Goal: Task Accomplishment & Management: Complete application form

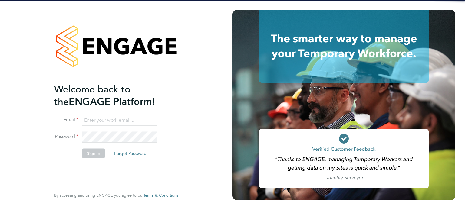
type input "vicky.egan@randstadcpe.com"
click at [83, 149] on button "Sign In" at bounding box center [93, 154] width 23 height 10
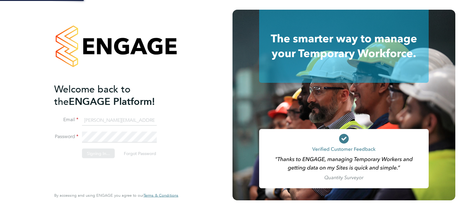
click at [86, 151] on div "Sorry, we are having problems connecting to our services." at bounding box center [116, 105] width 232 height 210
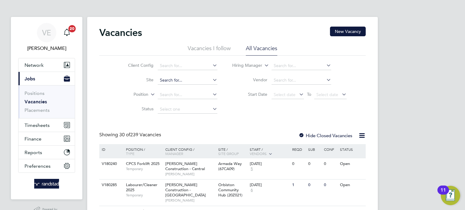
click at [171, 79] on input at bounding box center [188, 80] width 60 height 8
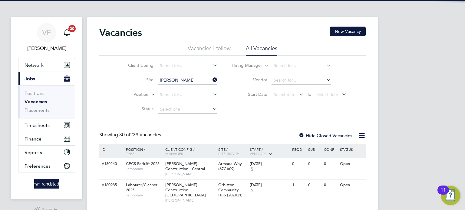
click at [191, 88] on li "Cherry Wood Place, Soham" at bounding box center [216, 88] width 119 height 8
type input "[PERSON_NAME][GEOGRAPHIC_DATA], [GEOGRAPHIC_DATA]"
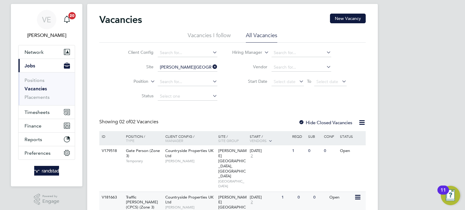
scroll to position [15, 0]
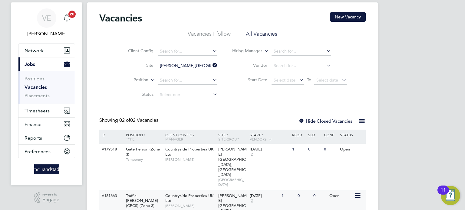
click at [218, 193] on span "[PERSON_NAME][GEOGRAPHIC_DATA], [GEOGRAPHIC_DATA]" at bounding box center [232, 208] width 28 height 31
click at [43, 48] on span "Network" at bounding box center [34, 51] width 19 height 6
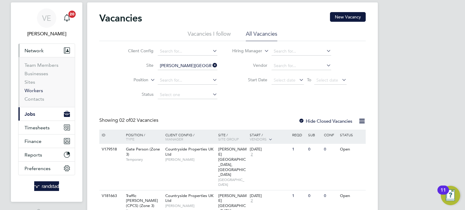
click at [36, 92] on link "Workers" at bounding box center [34, 91] width 18 height 6
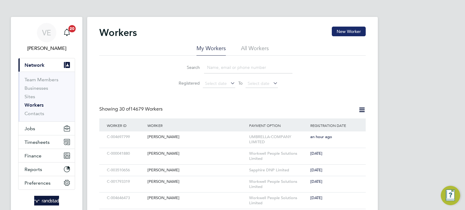
click at [340, 32] on button "New Worker" at bounding box center [349, 32] width 34 height 10
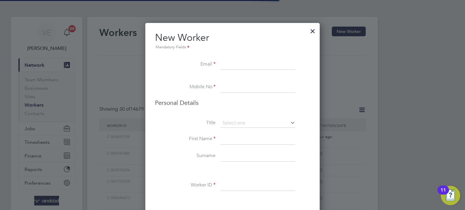
scroll to position [537, 175]
paste input "Hi Sophie Please could you raise the below PO We were requested to provide urge…"
type input "Hi Sophie Please could you raise the below PO We were requested to provide urge…"
paste input "[EMAIL_ADDRESS][DOMAIN_NAME]"
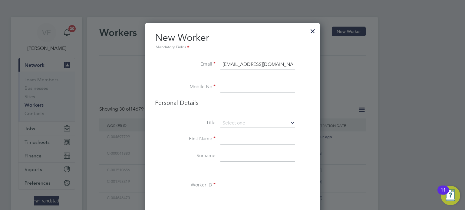
type input "[EMAIL_ADDRESS][DOMAIN_NAME]"
paste input "Mobile Phone 07902310200"
click at [243, 88] on input at bounding box center [257, 87] width 75 height 11
drag, startPoint x: 254, startPoint y: 86, endPoint x: 193, endPoint y: 90, distance: 60.7
click at [193, 90] on li "Mobile No Mobile Phone 07902310200" at bounding box center [232, 90] width 155 height 17
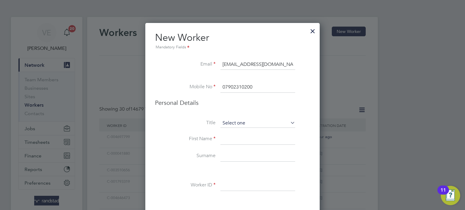
type input "07902310200"
click at [230, 123] on input at bounding box center [257, 123] width 75 height 9
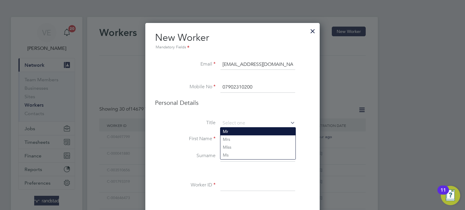
click at [254, 130] on li "Mr" at bounding box center [257, 132] width 75 height 8
type input "Mr"
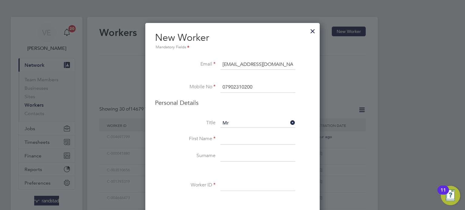
click at [251, 134] on input at bounding box center [257, 139] width 75 height 11
type input "[PERSON_NAME]"
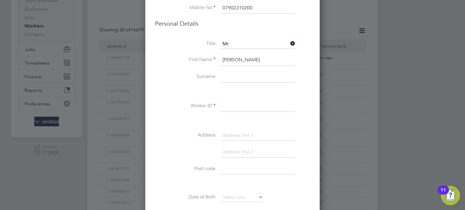
scroll to position [80, 0]
type input "Granshaw"
click at [218, 106] on li "Worker ID" at bounding box center [232, 108] width 155 height 17
click at [223, 104] on input at bounding box center [257, 105] width 75 height 11
paste input "C-004317272"
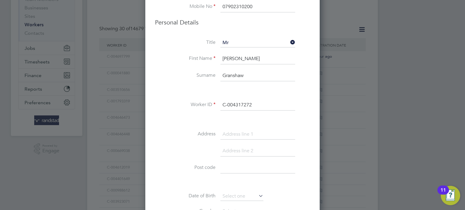
type input "C-004317272"
click at [244, 130] on input at bounding box center [257, 134] width 75 height 11
paste input "American Lane"
type input "American Lane"
click at [245, 168] on input at bounding box center [257, 168] width 75 height 11
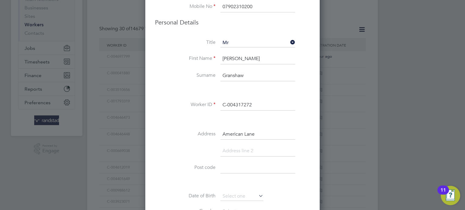
paste input "PE29 1TX"
type input "PE29 1TX"
click at [280, 180] on li at bounding box center [232, 183] width 155 height 6
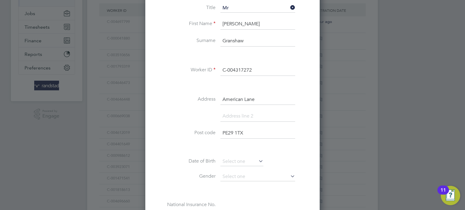
scroll to position [168, 0]
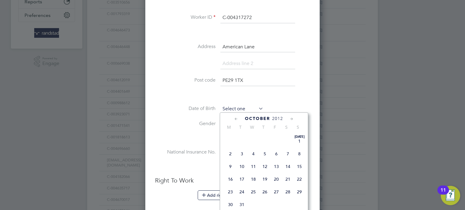
click at [244, 107] on input at bounding box center [241, 109] width 43 height 9
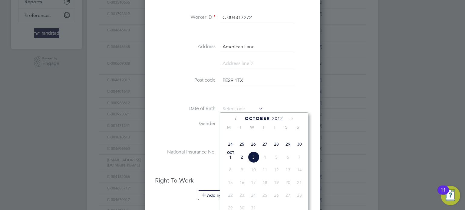
click at [277, 119] on span "2012" at bounding box center [277, 118] width 11 height 5
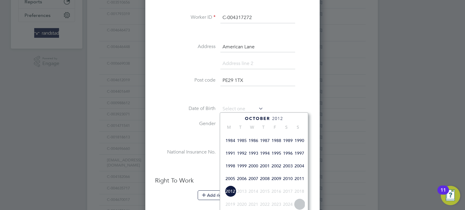
scroll to position [141, 0]
click at [267, 147] on span "1987" at bounding box center [264, 140] width 11 height 11
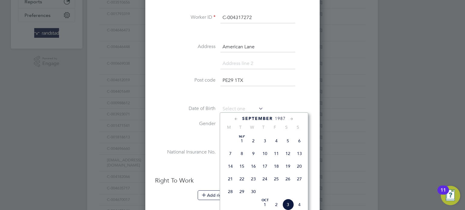
click at [288, 172] on span "19" at bounding box center [287, 166] width 11 height 11
type input "19 Sep 1987"
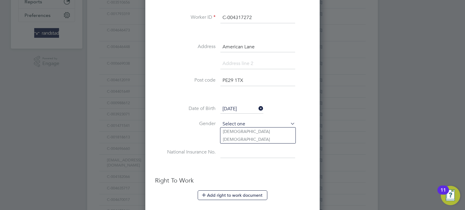
click at [247, 121] on input at bounding box center [257, 124] width 75 height 9
click at [250, 133] on li "Male" at bounding box center [257, 132] width 75 height 8
type input "Male"
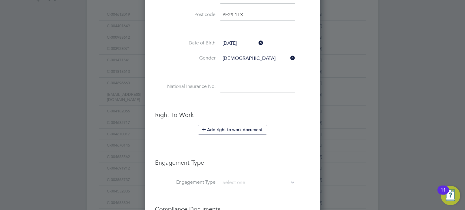
scroll to position [287, 0]
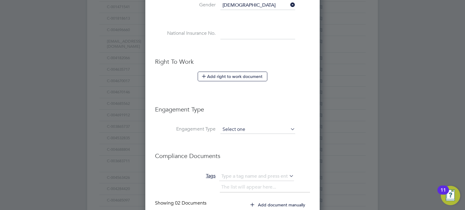
click at [242, 126] on input at bounding box center [257, 130] width 75 height 8
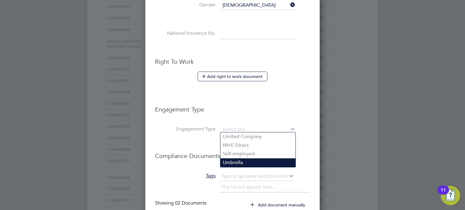
click at [246, 162] on li "Umbrella" at bounding box center [257, 163] width 75 height 9
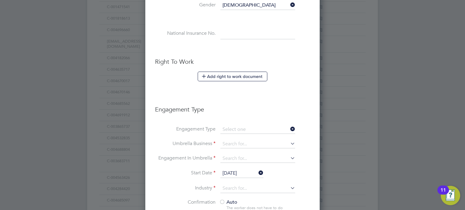
type input "Umbrella"
click at [238, 141] on input at bounding box center [257, 144] width 75 height 8
click at [253, 153] on li "Sapp hire DNP Limited" at bounding box center [261, 151] width 82 height 9
type input "Sapphire DNP Limited"
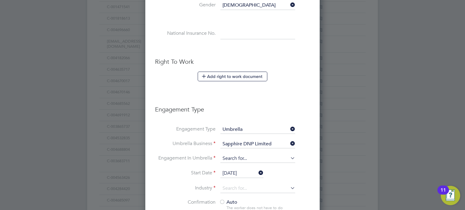
click at [249, 157] on input at bounding box center [257, 159] width 75 height 8
click at [253, 173] on li "CIS Self-employed" at bounding box center [257, 174] width 75 height 9
type input "CIS Self-employed"
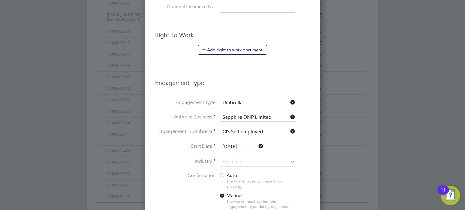
scroll to position [324, 0]
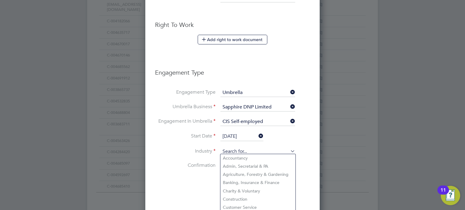
click at [235, 150] on input at bounding box center [257, 151] width 75 height 9
click at [245, 195] on li "Construction" at bounding box center [257, 199] width 75 height 8
type input "Construction"
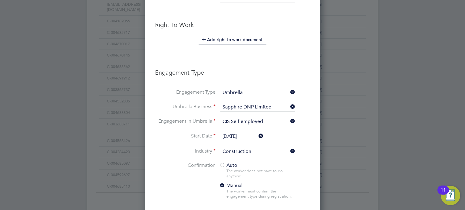
click at [237, 133] on input "03 Oct 2025" at bounding box center [241, 136] width 43 height 9
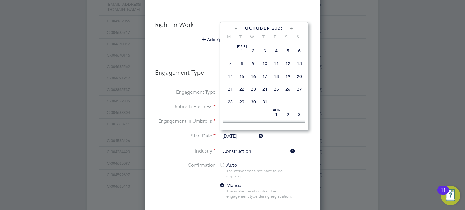
scroll to position [175, 0]
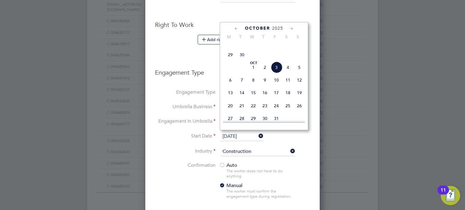
click at [230, 47] on span "22" at bounding box center [229, 41] width 11 height 11
type input "[DATE]"
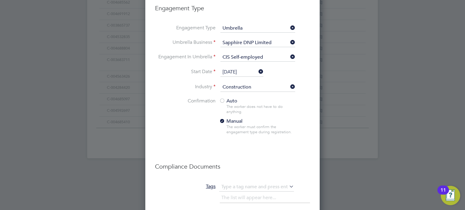
click at [232, 99] on span "Auto" at bounding box center [228, 101] width 18 height 6
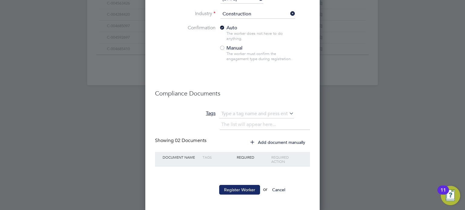
click at [245, 187] on button "Register Worker" at bounding box center [239, 190] width 41 height 10
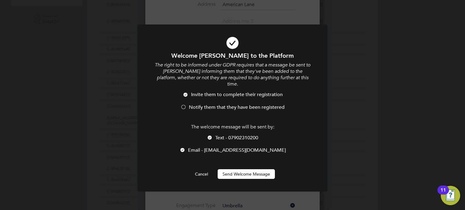
click at [188, 97] on li "Invite them to complete their registration" at bounding box center [232, 98] width 157 height 12
click at [237, 169] on button "Send Welcome Message" at bounding box center [246, 174] width 57 height 10
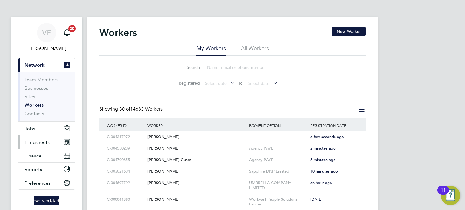
click at [43, 142] on span "Timesheets" at bounding box center [37, 142] width 25 height 6
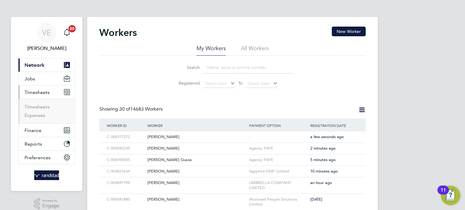
click at [37, 90] on span "Timesheets" at bounding box center [37, 93] width 25 height 6
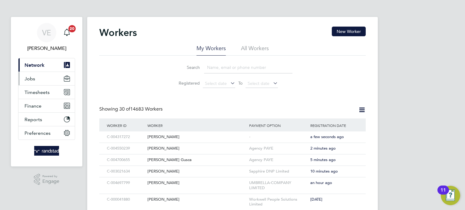
click at [37, 78] on button "Jobs" at bounding box center [46, 78] width 56 height 13
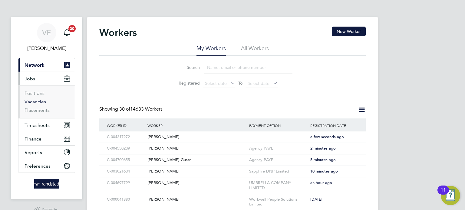
click at [38, 102] on link "Vacancies" at bounding box center [35, 102] width 21 height 6
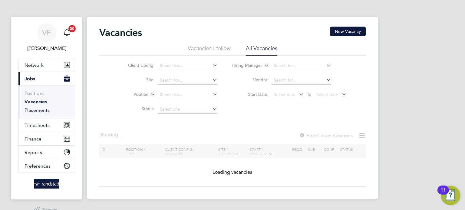
click at [44, 109] on link "Placements" at bounding box center [37, 110] width 25 height 6
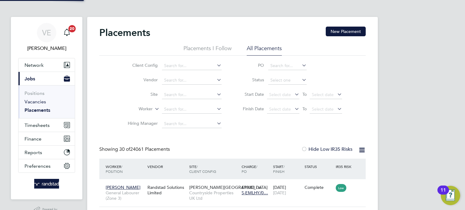
click at [35, 103] on link "Vacancies" at bounding box center [35, 102] width 21 height 6
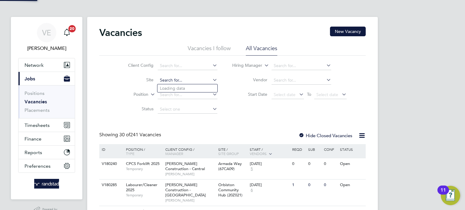
click at [172, 77] on input at bounding box center [188, 80] width 60 height 8
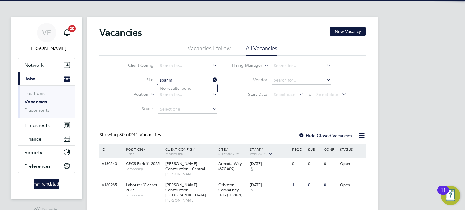
drag, startPoint x: 179, startPoint y: 84, endPoint x: 156, endPoint y: 86, distance: 23.1
click at [156, 86] on li "Site soahm" at bounding box center [168, 80] width 114 height 15
click at [174, 89] on li "Cherry Wood Place, Soham" at bounding box center [216, 88] width 119 height 8
type input "[PERSON_NAME][GEOGRAPHIC_DATA], [GEOGRAPHIC_DATA]"
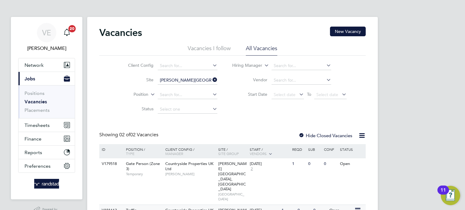
click at [206, 208] on span "Countryside Properties UK Ltd" at bounding box center [189, 213] width 48 height 10
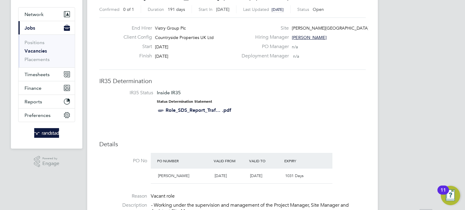
scroll to position [57, 0]
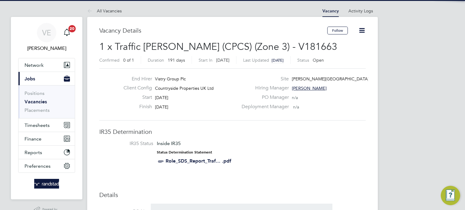
click at [358, 28] on icon at bounding box center [362, 31] width 8 height 8
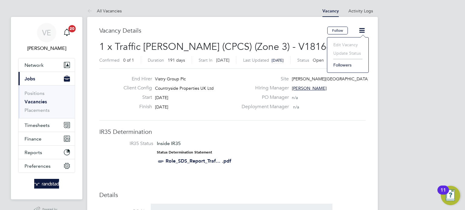
click at [325, 160] on li "IR35 Status Inside IR35 Status Determination Statement Role_SDS_Report_Traf... …" at bounding box center [232, 154] width 254 height 26
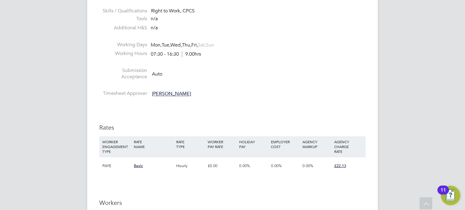
scroll to position [382, 0]
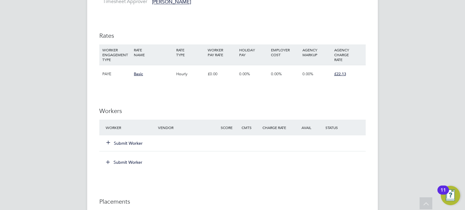
click at [138, 143] on button "Submit Worker" at bounding box center [124, 143] width 36 height 6
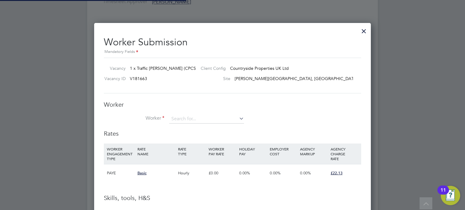
scroll to position [389, 277]
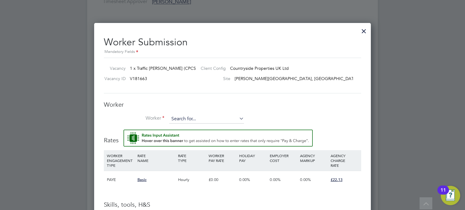
click at [189, 117] on input at bounding box center [206, 119] width 75 height 9
click at [195, 143] on li "[PERSON_NAME] [PERSON_NAME] (C-004317272)" at bounding box center [225, 144] width 112 height 8
type input "[PERSON_NAME] (C-004317272)"
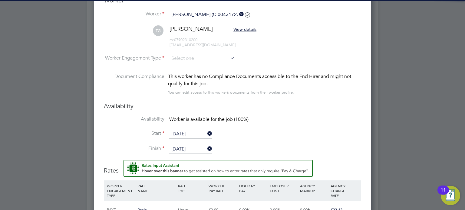
scroll to position [488, 0]
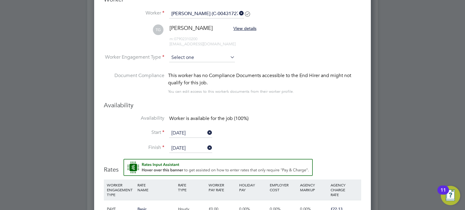
click at [203, 55] on input at bounding box center [202, 57] width 66 height 9
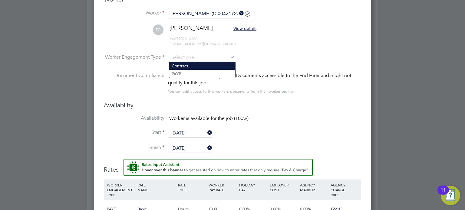
click at [204, 66] on li "Contract" at bounding box center [202, 66] width 66 height 8
type input "Contract"
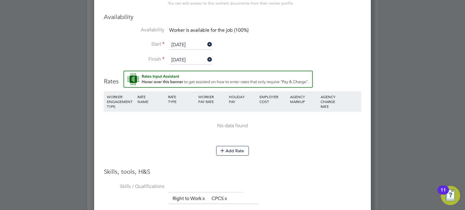
click at [286, 185] on li "Skills / Qualifications The list will appear here... Right to Work x CPCS x" at bounding box center [232, 197] width 257 height 30
click at [242, 146] on button "Add Rate" at bounding box center [232, 151] width 33 height 10
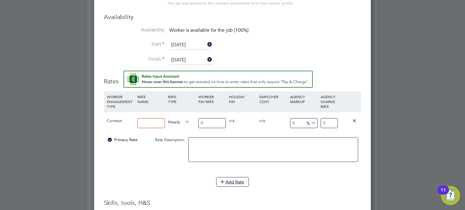
click at [155, 120] on input at bounding box center [151, 123] width 28 height 10
type input "Basic"
click at [216, 121] on input "0" at bounding box center [212, 123] width 28 height 10
drag, startPoint x: 216, startPoint y: 121, endPoint x: 183, endPoint y: 123, distance: 32.5
click at [183, 123] on div "Contract Basic Hourly 0 0 n/a 0 n/a 0 0 % 0" at bounding box center [232, 123] width 257 height 22
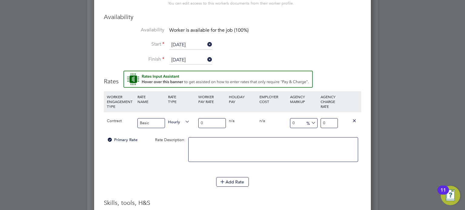
type input "1"
type input "17"
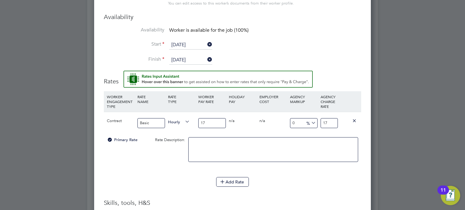
drag, startPoint x: 321, startPoint y: 121, endPoint x: 336, endPoint y: 122, distance: 15.5
click at [336, 122] on div "17" at bounding box center [329, 123] width 20 height 22
drag, startPoint x: 331, startPoint y: 122, endPoint x: 317, endPoint y: 125, distance: 14.1
click at [317, 125] on div "Contract Basic Hourly 17 0 n/a 0 n/a 0 0 % 17" at bounding box center [232, 123] width 257 height 22
type input "-94.11764705882354"
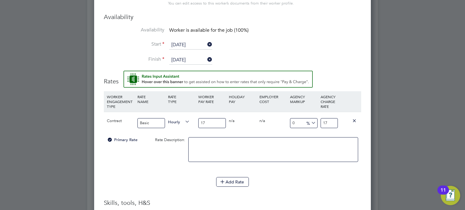
type input "1"
type input "11.764705882352942"
type input "19"
type input "14.117647058823529"
type input "19.4"
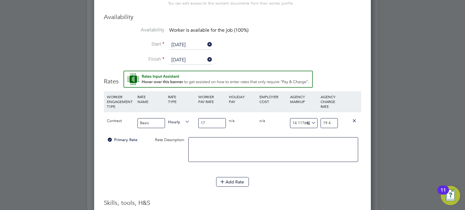
type input "14.411764705882353"
type input "19.45"
click at [299, 172] on li "WORKER ENGAGEMENT TYPE RATE NAME RATE TYPE WORKER PAY RATE HOLIDAY PAY EMPLOYER…" at bounding box center [232, 134] width 257 height 86
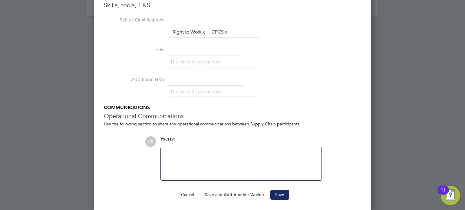
click at [278, 192] on button "Save" at bounding box center [279, 195] width 19 height 10
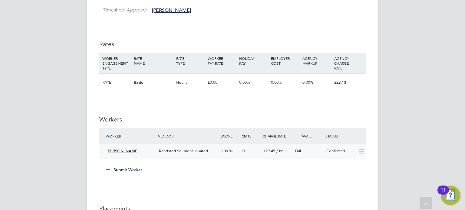
click at [355, 153] on div at bounding box center [360, 151] width 11 height 10
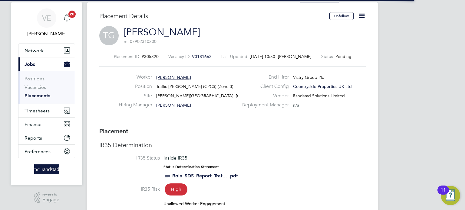
click at [359, 17] on icon at bounding box center [362, 16] width 8 height 8
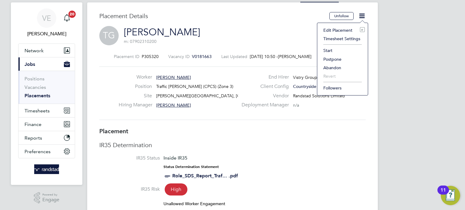
click at [333, 48] on li "Start" at bounding box center [342, 50] width 44 height 8
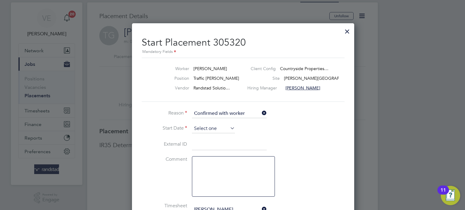
click at [210, 130] on input at bounding box center [213, 128] width 43 height 9
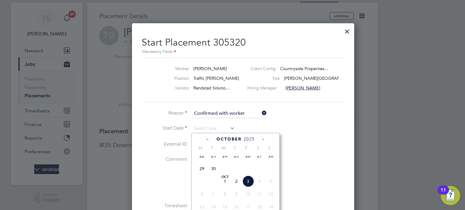
click at [203, 162] on span "22" at bounding box center [201, 155] width 11 height 11
type input "[DATE]"
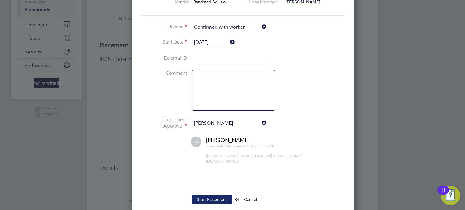
click at [224, 196] on button "Start Placement" at bounding box center [212, 200] width 40 height 10
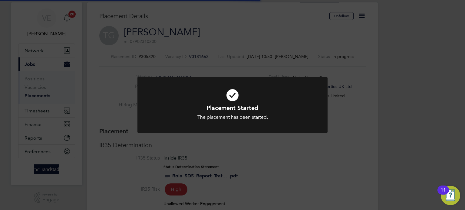
click at [263, 158] on div "Placement Started The placement has been started. Cancel Okay" at bounding box center [232, 105] width 465 height 210
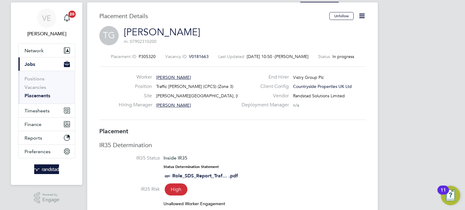
click at [357, 21] on div "Unfollow" at bounding box center [345, 19] width 41 height 14
click at [362, 16] on icon at bounding box center [362, 16] width 8 height 8
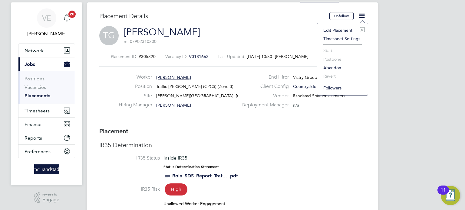
drag, startPoint x: 341, startPoint y: 29, endPoint x: 326, endPoint y: 51, distance: 26.3
click at [340, 29] on li "Edit Placement e" at bounding box center [342, 30] width 44 height 8
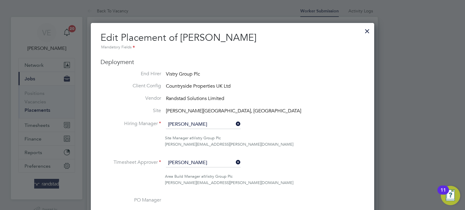
click at [234, 163] on icon at bounding box center [234, 162] width 0 height 8
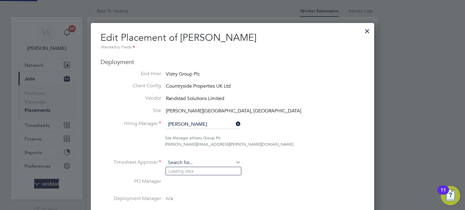
click at [205, 164] on input at bounding box center [203, 163] width 75 height 9
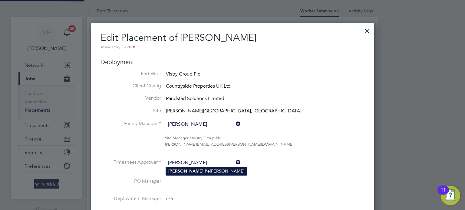
click at [223, 170] on li "[PERSON_NAME] [PERSON_NAME]" at bounding box center [206, 171] width 81 height 8
type input "[PERSON_NAME]"
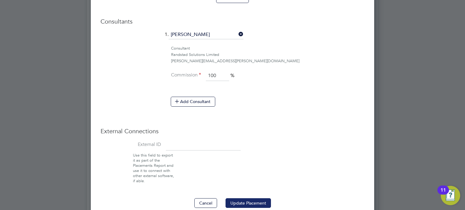
click at [255, 201] on button "Update Placement" at bounding box center [247, 203] width 45 height 10
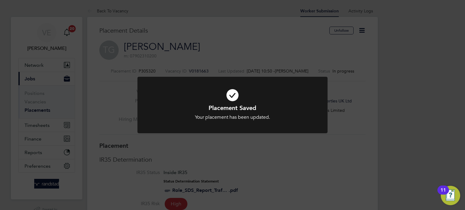
click at [50, 126] on div "Placement Saved Your placement has been updated. Cancel Okay" at bounding box center [232, 105] width 465 height 210
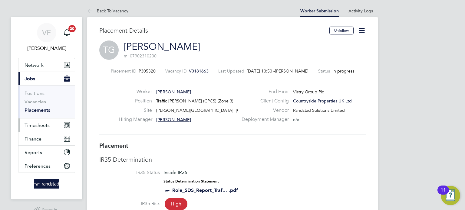
click at [48, 126] on span "Timesheets" at bounding box center [37, 126] width 25 height 6
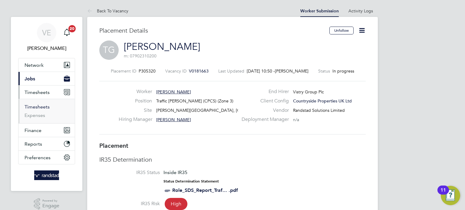
click at [43, 105] on link "Timesheets" at bounding box center [37, 107] width 25 height 6
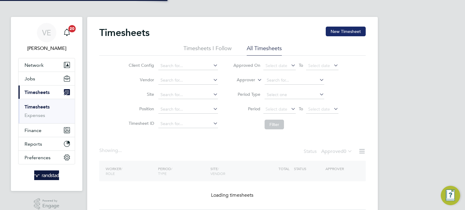
click at [340, 27] on button "New Timesheet" at bounding box center [346, 32] width 40 height 10
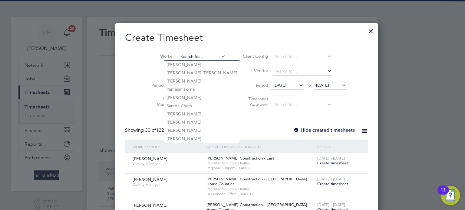
click at [195, 60] on input at bounding box center [201, 57] width 47 height 8
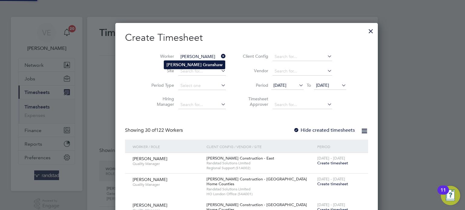
click at [203, 66] on b "Granshaw" at bounding box center [213, 64] width 20 height 5
type input "[PERSON_NAME]"
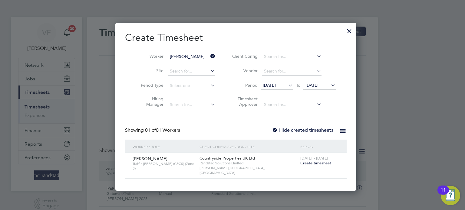
click at [300, 165] on span "Create timesheet" at bounding box center [315, 163] width 31 height 5
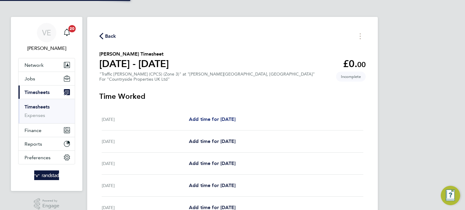
click at [209, 121] on span "Add time for [DATE]" at bounding box center [212, 119] width 47 height 6
select select "30"
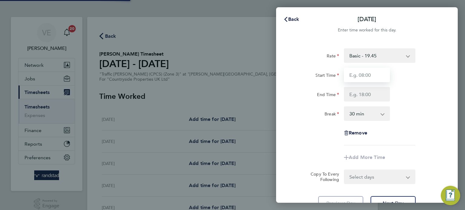
click at [375, 77] on input "Start Time" at bounding box center [367, 75] width 46 height 15
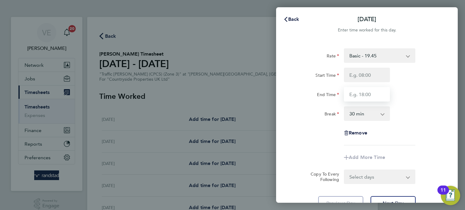
click at [357, 95] on input "End Time" at bounding box center [367, 94] width 46 height 15
type input "17:00"
click at [366, 77] on input "Start Time" at bounding box center [367, 75] width 46 height 15
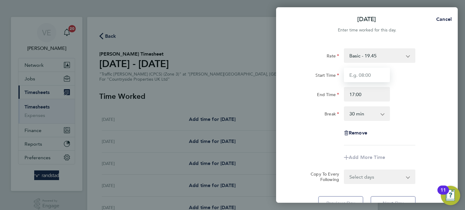
type input "07:30"
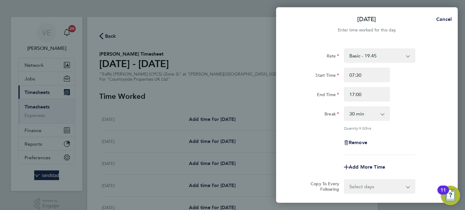
click at [420, 90] on div "End Time 17:00" at bounding box center [366, 94] width 152 height 15
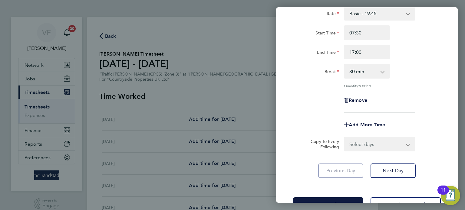
click at [369, 143] on select "Select days Day Weekday (Mon-Fri) Weekend (Sat-Sun) [DATE] [DATE] [DATE] [DATE]…" at bounding box center [376, 144] width 64 height 13
select select "WEEKDAY"
click at [344, 138] on select "Select days Day Weekday (Mon-Fri) Weekend (Sat-Sun) [DATE] [DATE] [DATE] [DATE]…" at bounding box center [376, 144] width 64 height 13
select select "[DATE]"
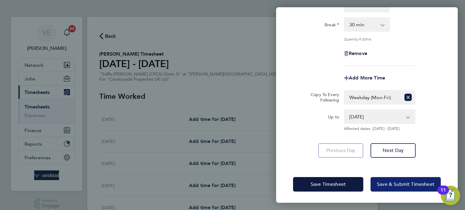
click at [396, 185] on span "Save & Submit Timesheet" at bounding box center [405, 185] width 57 height 6
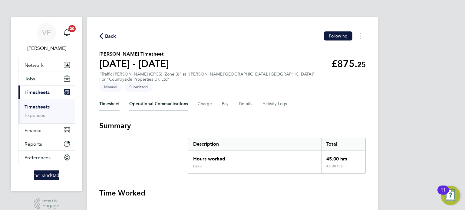
click at [162, 97] on Communications-tab "Operational Communications" at bounding box center [158, 104] width 59 height 15
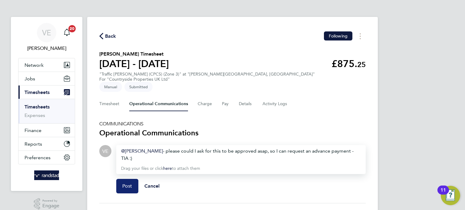
click at [135, 179] on button "Post" at bounding box center [127, 186] width 22 height 15
